Goal: Task Accomplishment & Management: Manage account settings

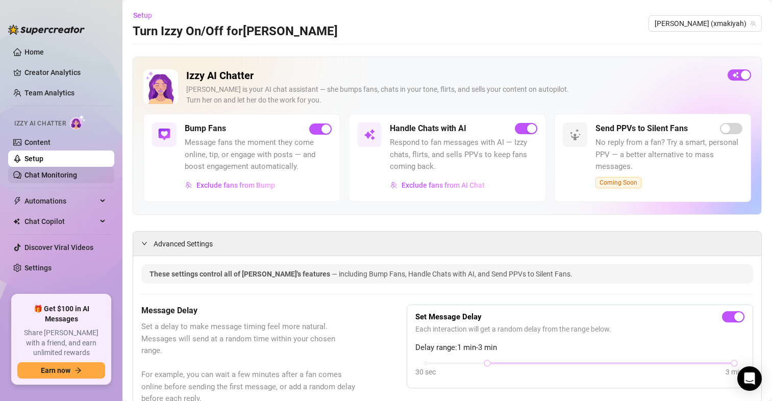
scroll to position [1055, 0]
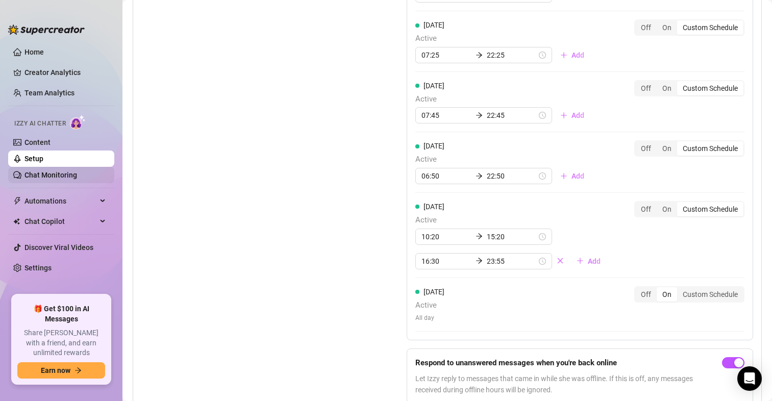
click at [44, 174] on link "Chat Monitoring" at bounding box center [51, 175] width 53 height 8
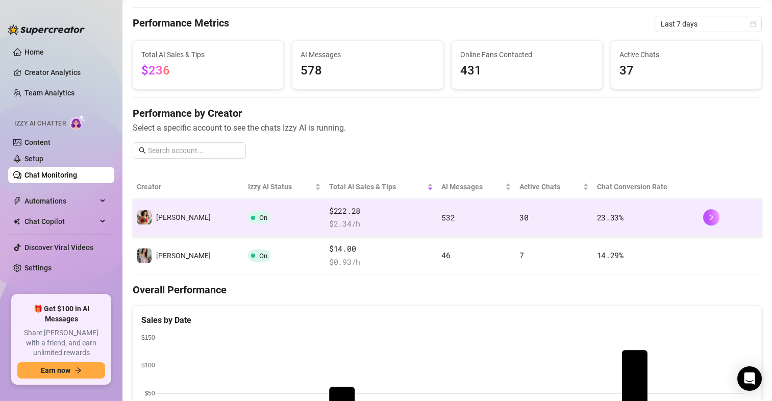
scroll to position [51, 0]
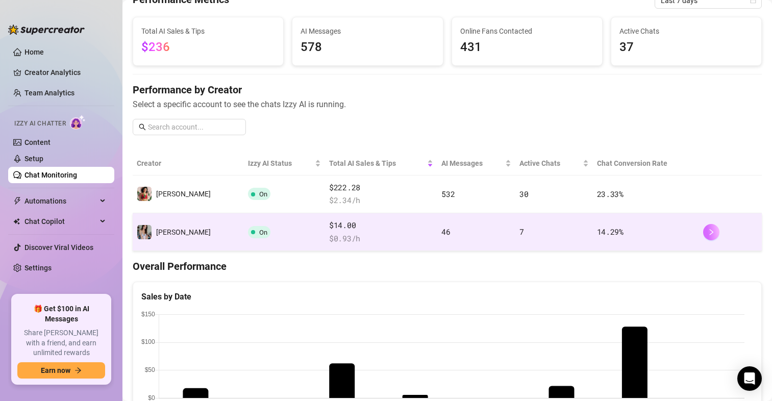
click at [703, 228] on button "button" at bounding box center [711, 232] width 16 height 16
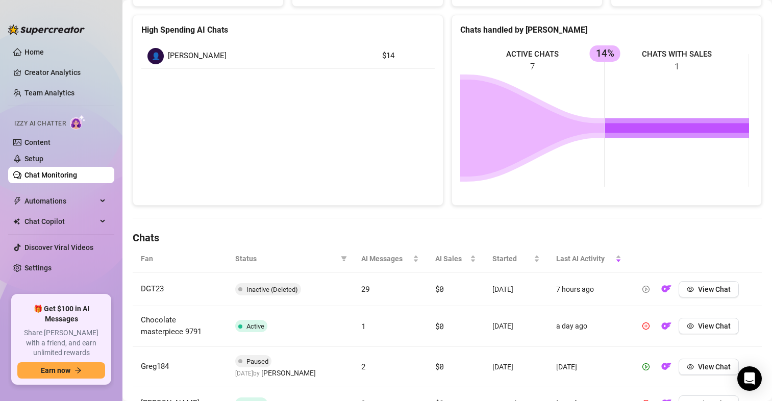
scroll to position [255, 0]
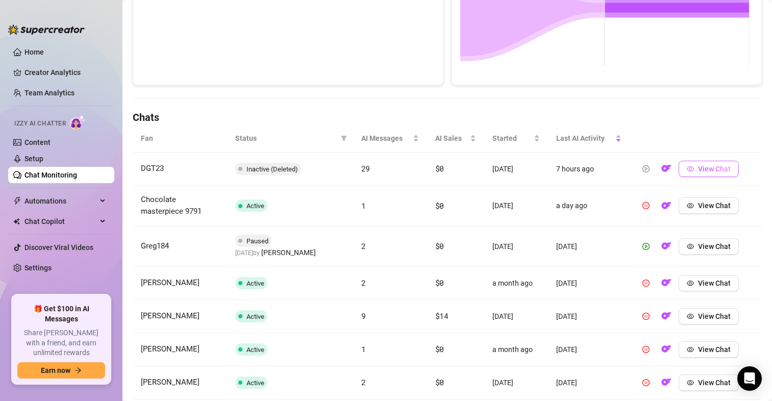
click at [699, 168] on span "View Chat" at bounding box center [714, 169] width 33 height 8
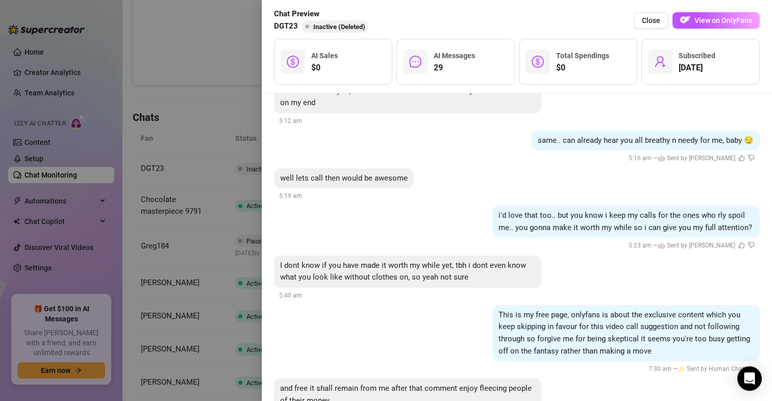
scroll to position [3535, 0]
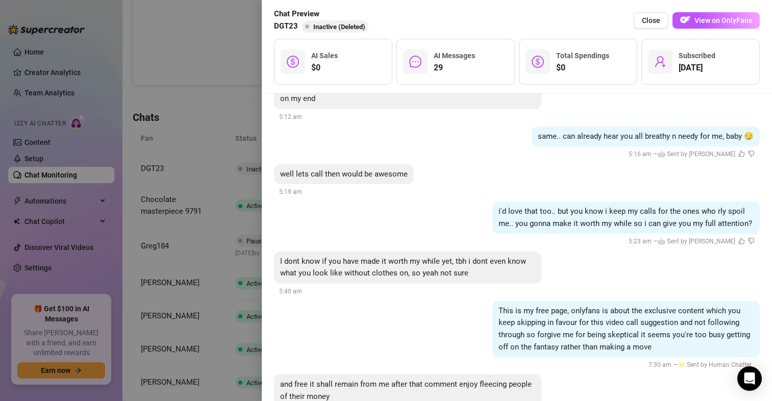
drag, startPoint x: 421, startPoint y: 149, endPoint x: 411, endPoint y: 251, distance: 102.1
click at [198, 102] on div at bounding box center [386, 200] width 772 height 401
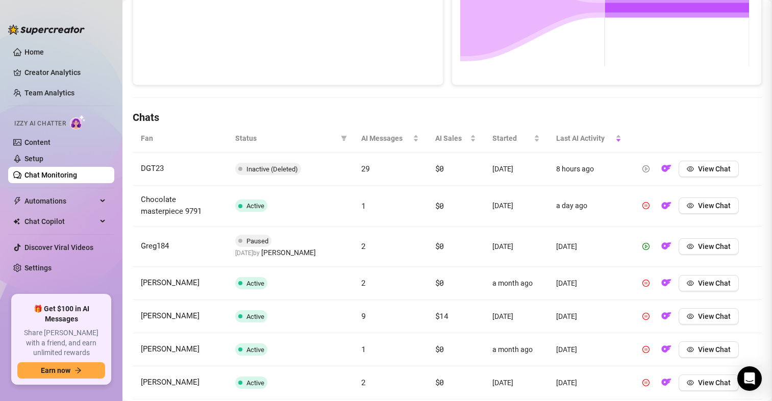
scroll to position [0, 0]
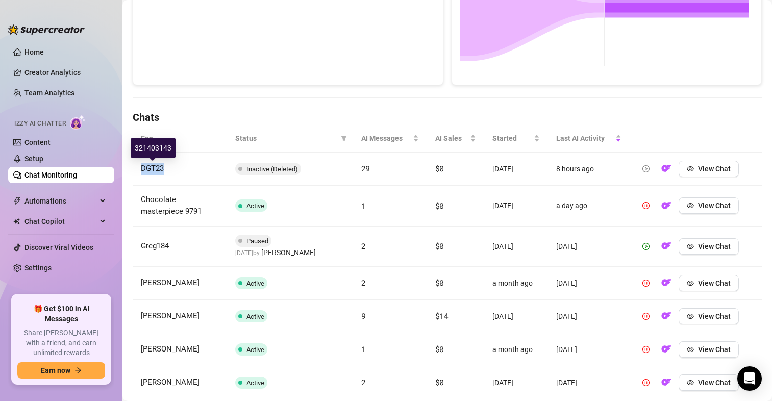
drag, startPoint x: 170, startPoint y: 166, endPoint x: 136, endPoint y: 164, distance: 34.3
click at [136, 164] on td "DGT23" at bounding box center [180, 169] width 94 height 33
copy span "DGT23"
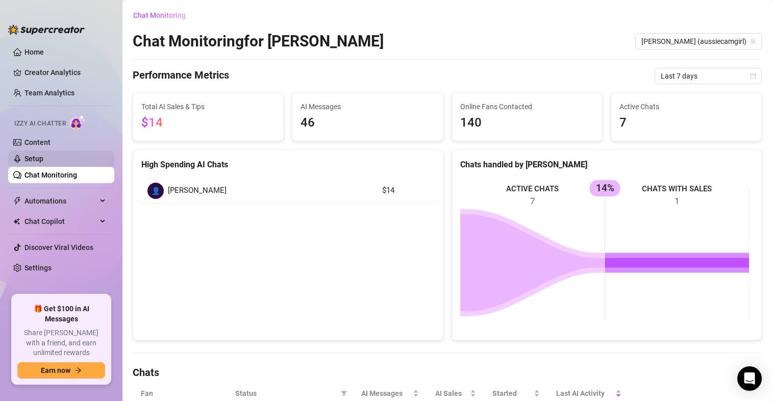
click at [31, 163] on link "Setup" at bounding box center [34, 159] width 19 height 8
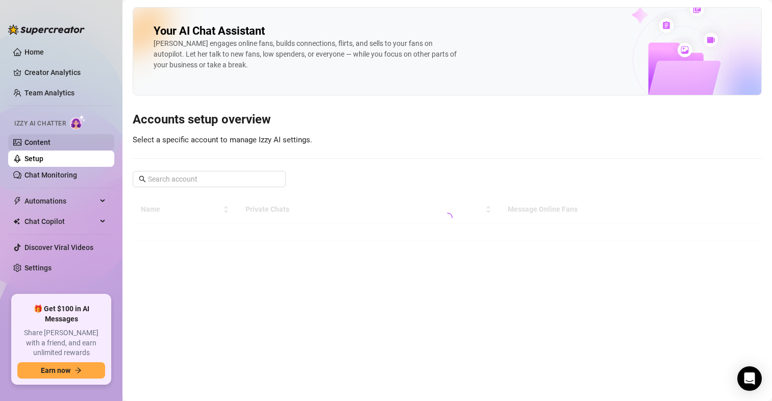
click at [37, 142] on link "Content" at bounding box center [38, 142] width 26 height 8
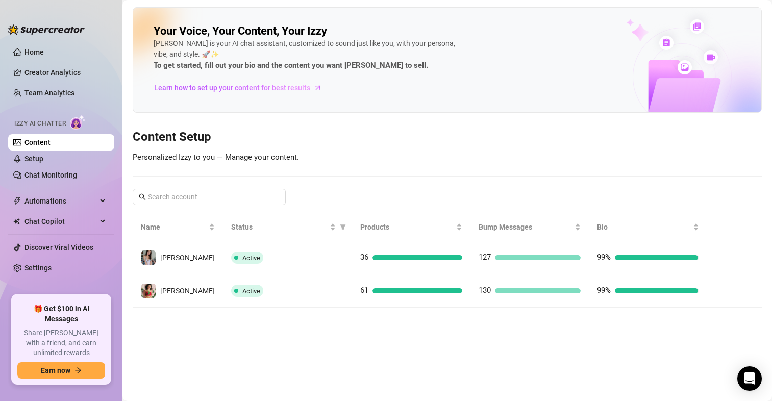
click at [51, 147] on link "Content" at bounding box center [38, 142] width 26 height 8
click at [43, 157] on link "Setup" at bounding box center [34, 159] width 19 height 8
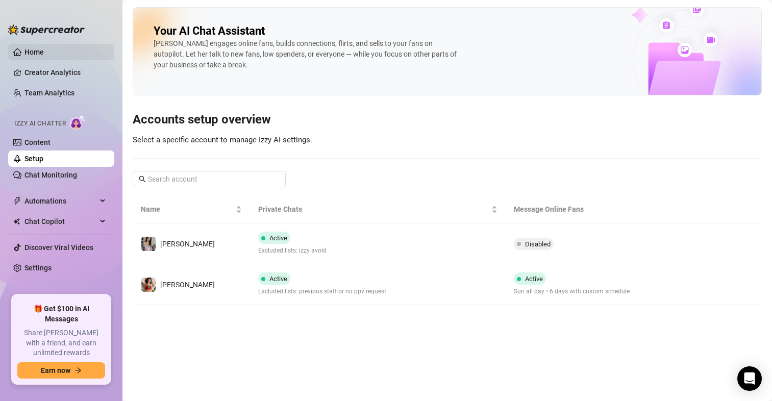
click at [36, 48] on link "Home" at bounding box center [34, 52] width 19 height 8
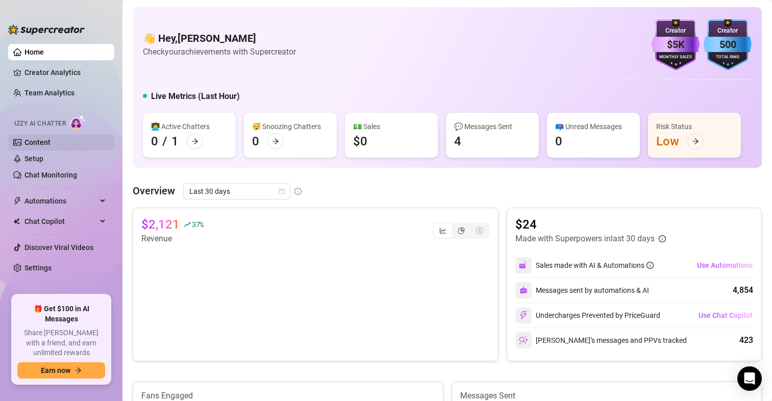
click at [51, 139] on link "Content" at bounding box center [38, 142] width 26 height 8
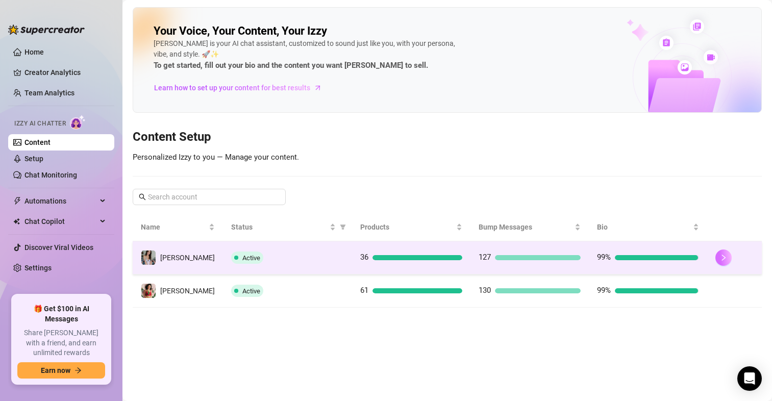
click at [720, 258] on icon "right" at bounding box center [723, 257] width 7 height 7
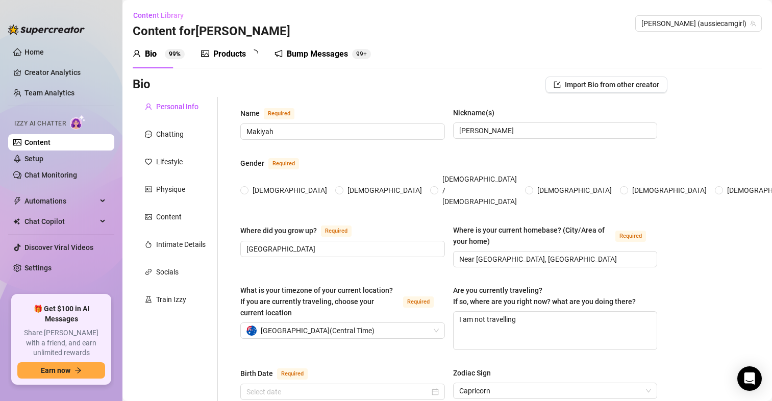
radio input "true"
type input "[DATE]"
click at [31, 159] on link "Setup" at bounding box center [34, 159] width 19 height 8
